Goal: Task Accomplishment & Management: Use online tool/utility

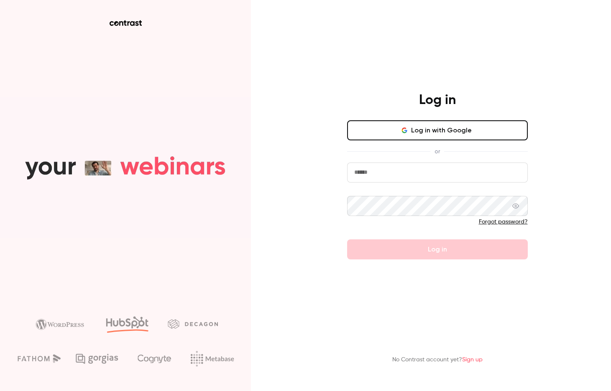
click at [426, 132] on button "Log in with Google" at bounding box center [437, 130] width 181 height 20
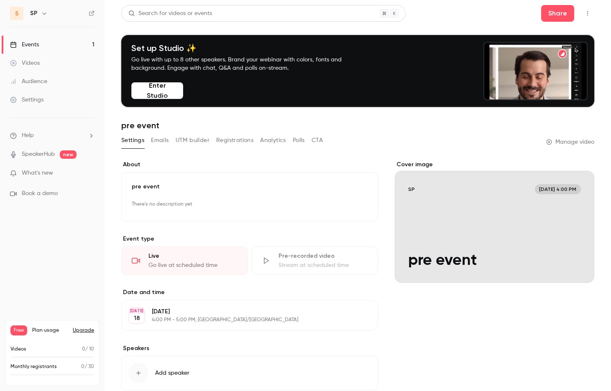
click at [165, 95] on button "Enter Studio" at bounding box center [157, 90] width 52 height 17
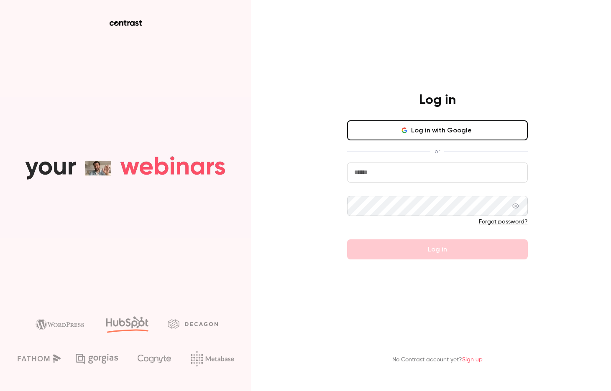
click at [435, 133] on button "Log in with Google" at bounding box center [437, 130] width 181 height 20
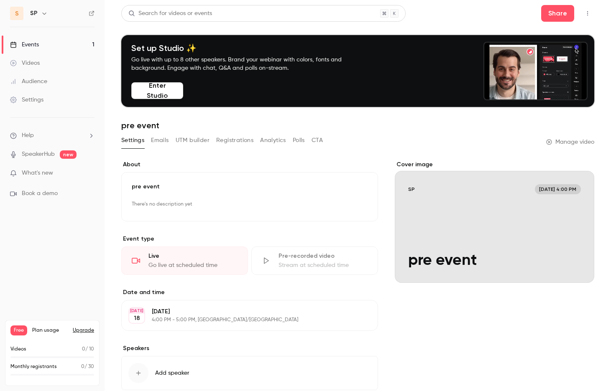
click at [170, 94] on button "Enter Studio" at bounding box center [157, 90] width 52 height 17
